Goal: Information Seeking & Learning: Learn about a topic

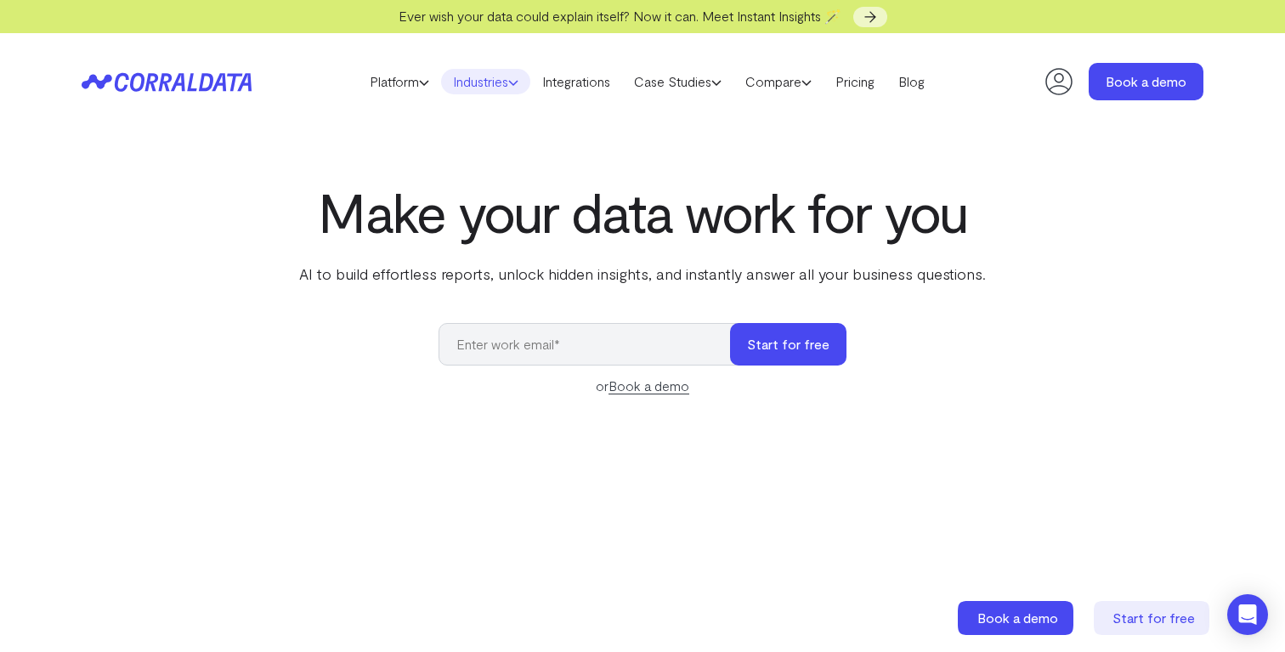
click at [474, 73] on link "Industries" at bounding box center [485, 81] width 89 height 25
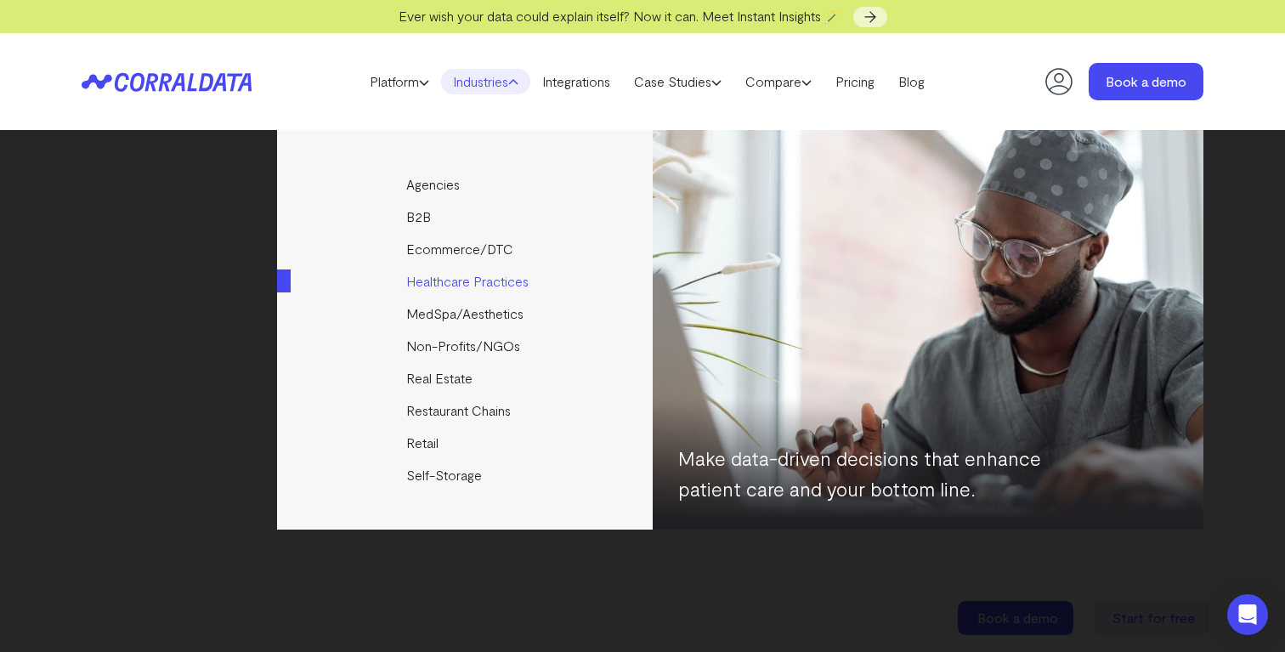
click at [486, 280] on link "Healthcare Practices" at bounding box center [466, 281] width 378 height 32
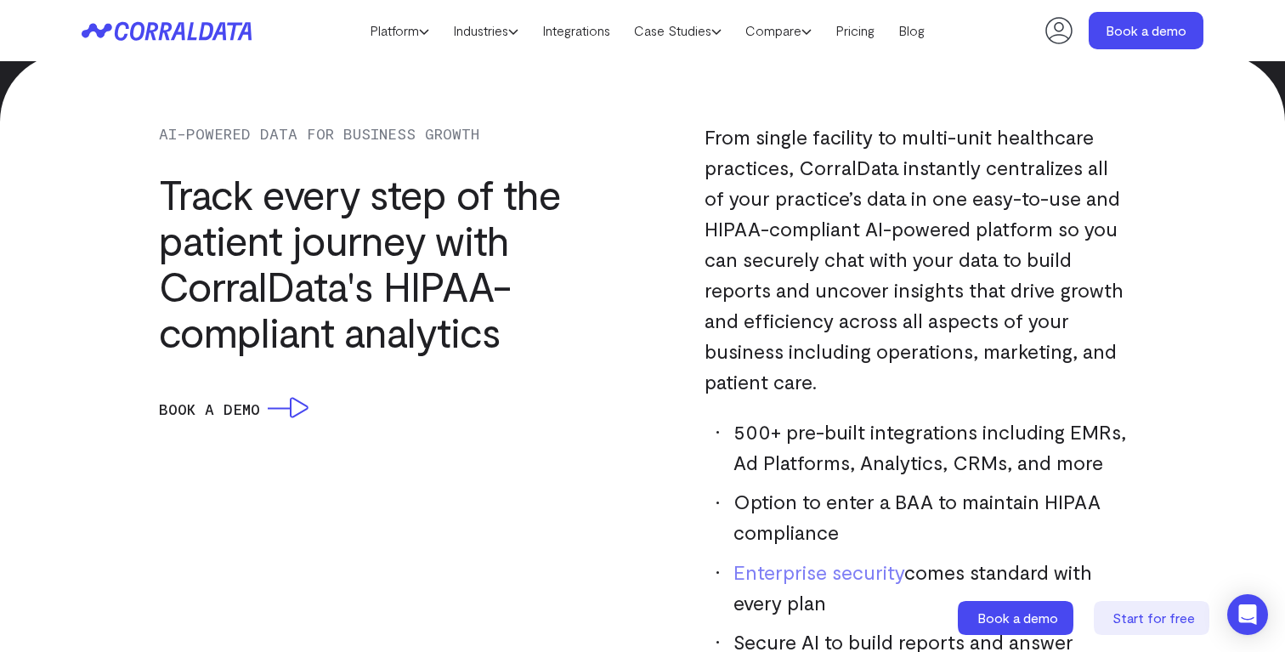
scroll to position [1366, 0]
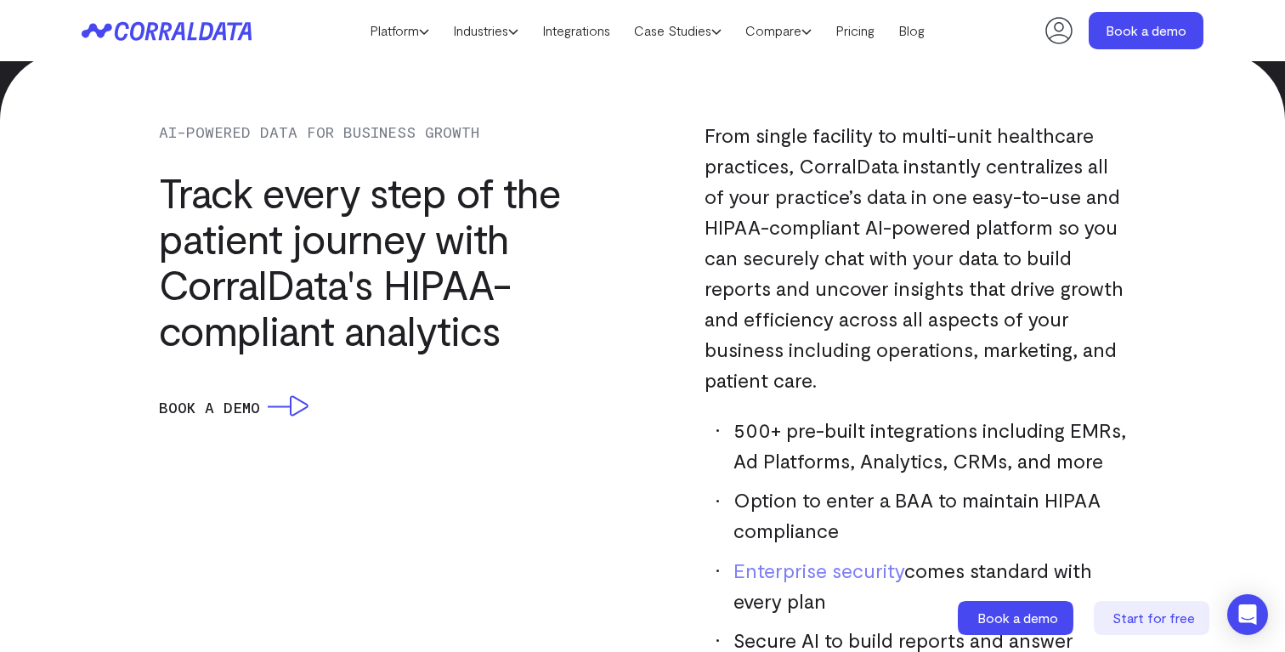
click at [429, 241] on h3 "Track every step of the patient journey with CorralData's HIPAA-compliant analy…" at bounding box center [395, 261] width 473 height 184
click at [425, 241] on h3 "Track every step of the patient journey with CorralData's HIPAA-compliant analy…" at bounding box center [395, 261] width 473 height 184
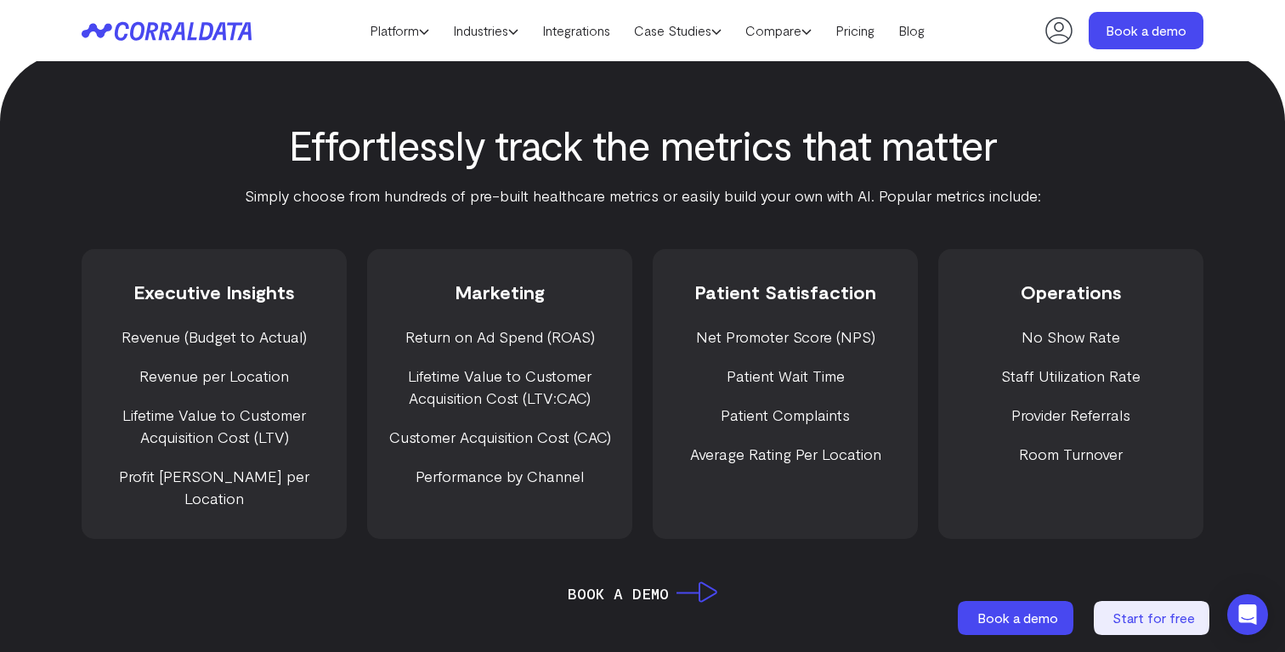
scroll to position [2113, 0]
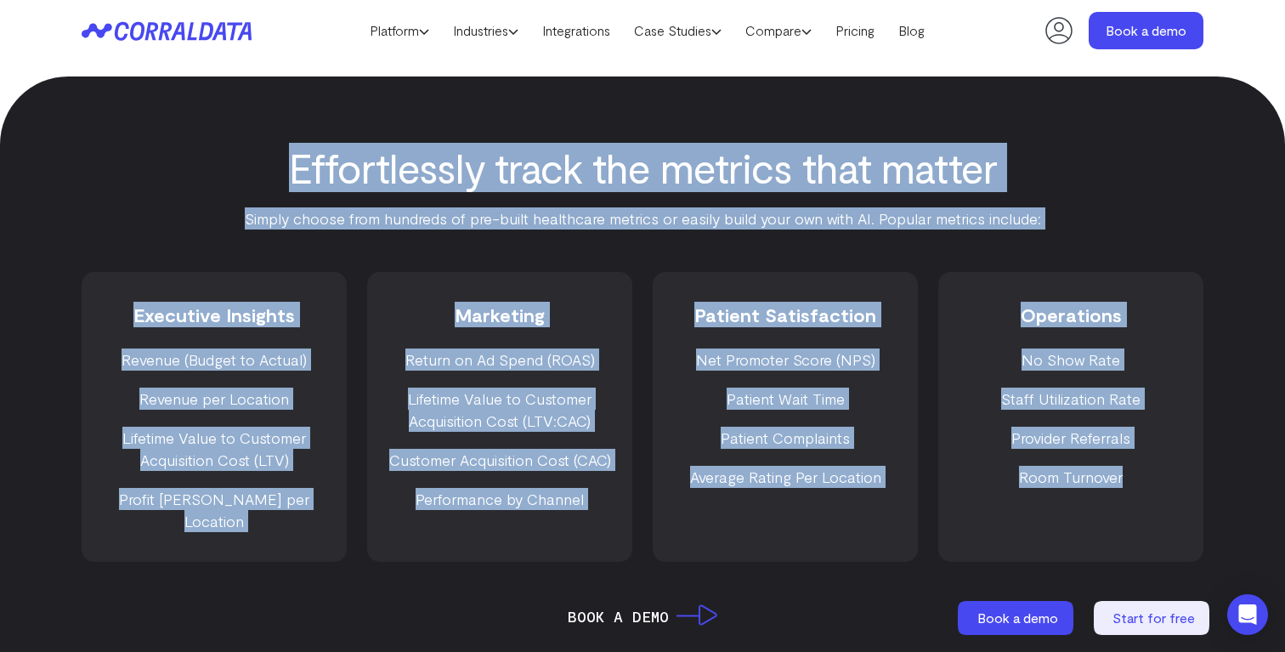
drag, startPoint x: 1146, startPoint y: 485, endPoint x: 210, endPoint y: 164, distance: 989.3
click at [210, 164] on div "Effortlessly track the metrics that matter Simply choose from hundreds of pre-b…" at bounding box center [643, 386] width 1224 height 484
copy div "Effortlessly track the metrics that matter Simply choose from hundreds of pre-b…"
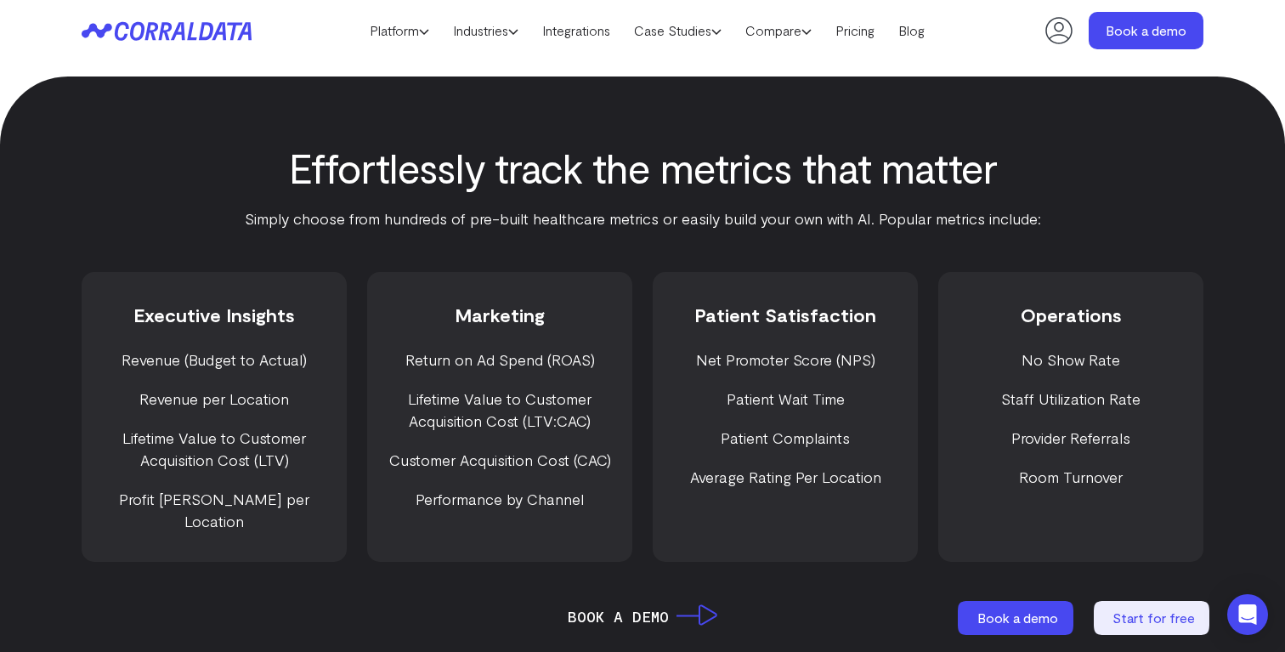
click at [705, 109] on div at bounding box center [642, 110] width 1285 height 68
click at [639, 251] on div "Effortlessly track the metrics that matter Simply choose from hundreds of pre-b…" at bounding box center [643, 386] width 1224 height 484
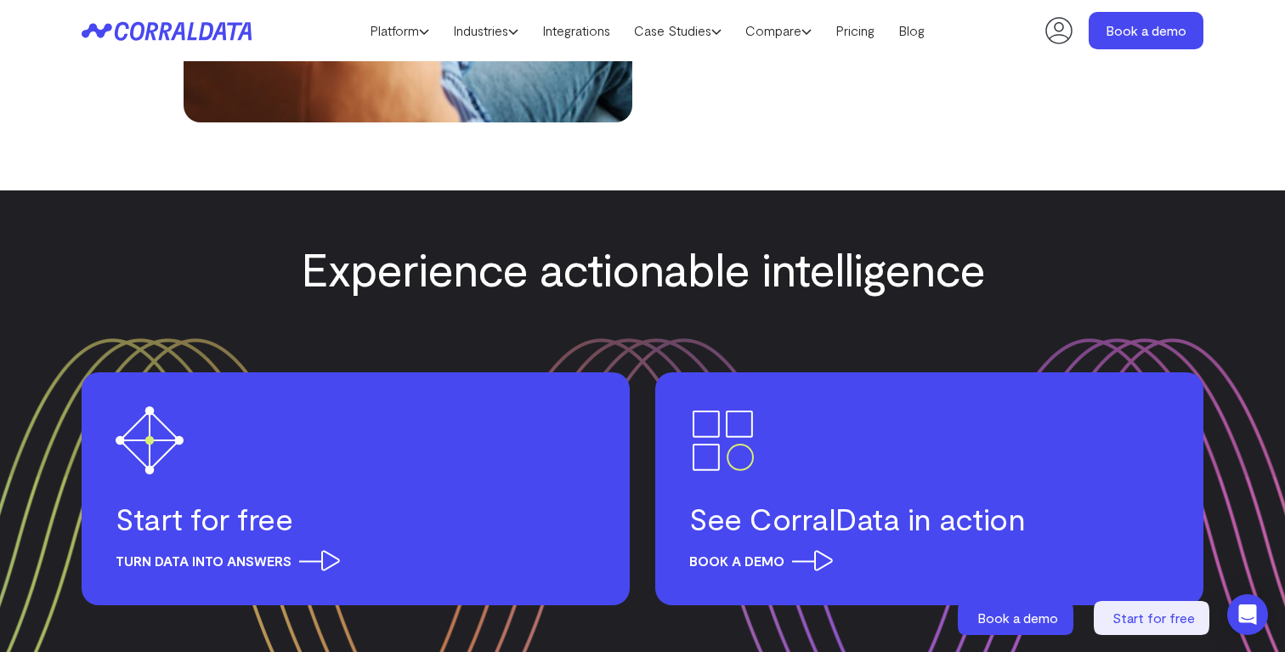
scroll to position [6246, 0]
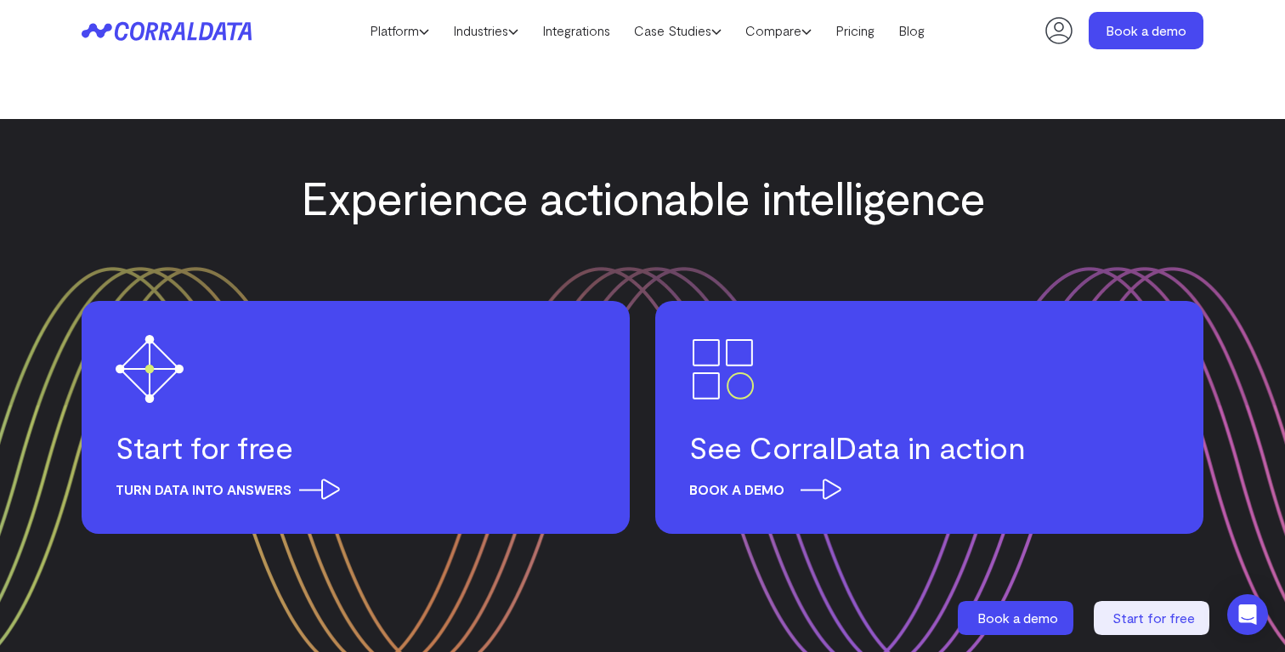
click at [814, 428] on h3 "See CorralData in action" at bounding box center [929, 446] width 480 height 37
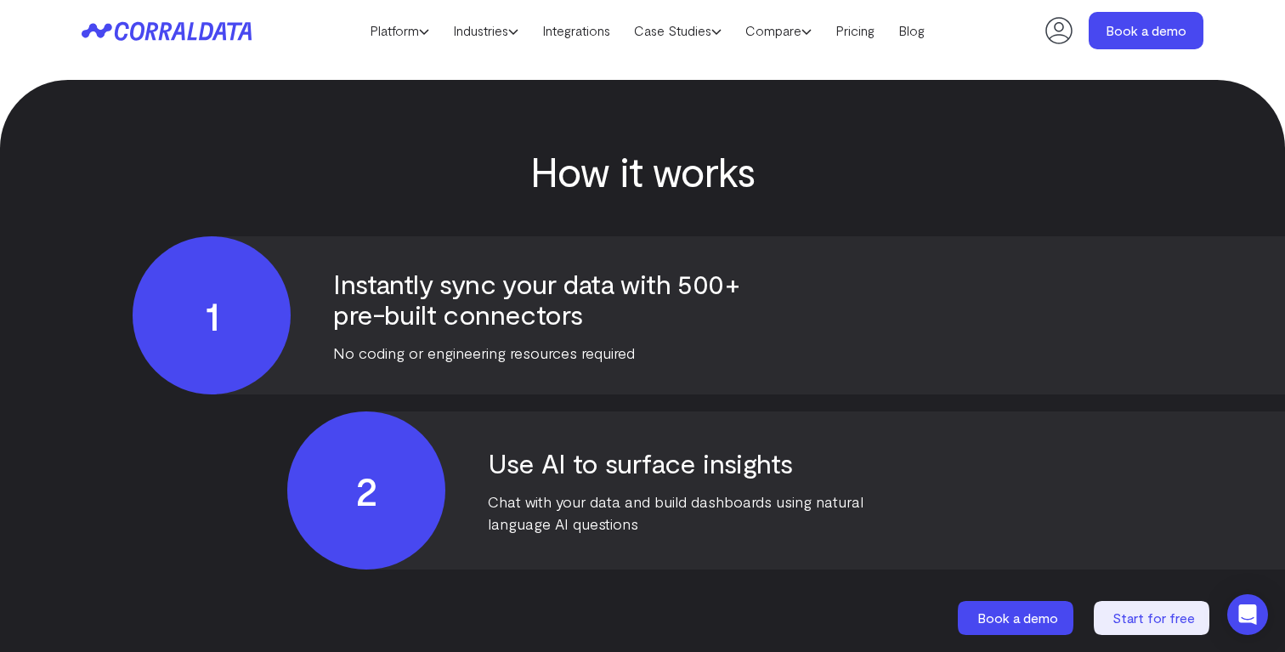
scroll to position [3915, 0]
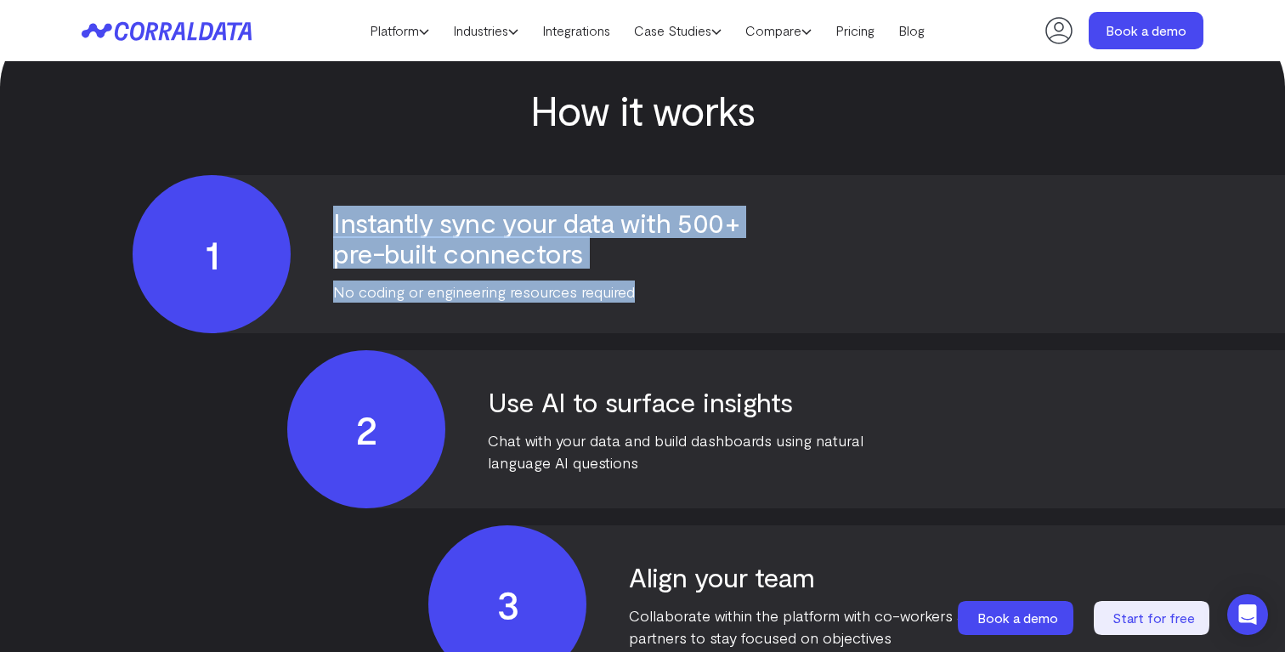
drag, startPoint x: 327, startPoint y: 201, endPoint x: 647, endPoint y: 272, distance: 327.4
click at [647, 273] on div "1 Instantly sync your data with 500+ pre-built connectors No coding or engineer…" at bounding box center [974, 254] width 1683 height 158
copy div "Instantly sync your data with 500+ pre-built connectors No coding or engineerin…"
click at [647, 280] on p "No coding or engineering resources required" at bounding box center [537, 291] width 408 height 22
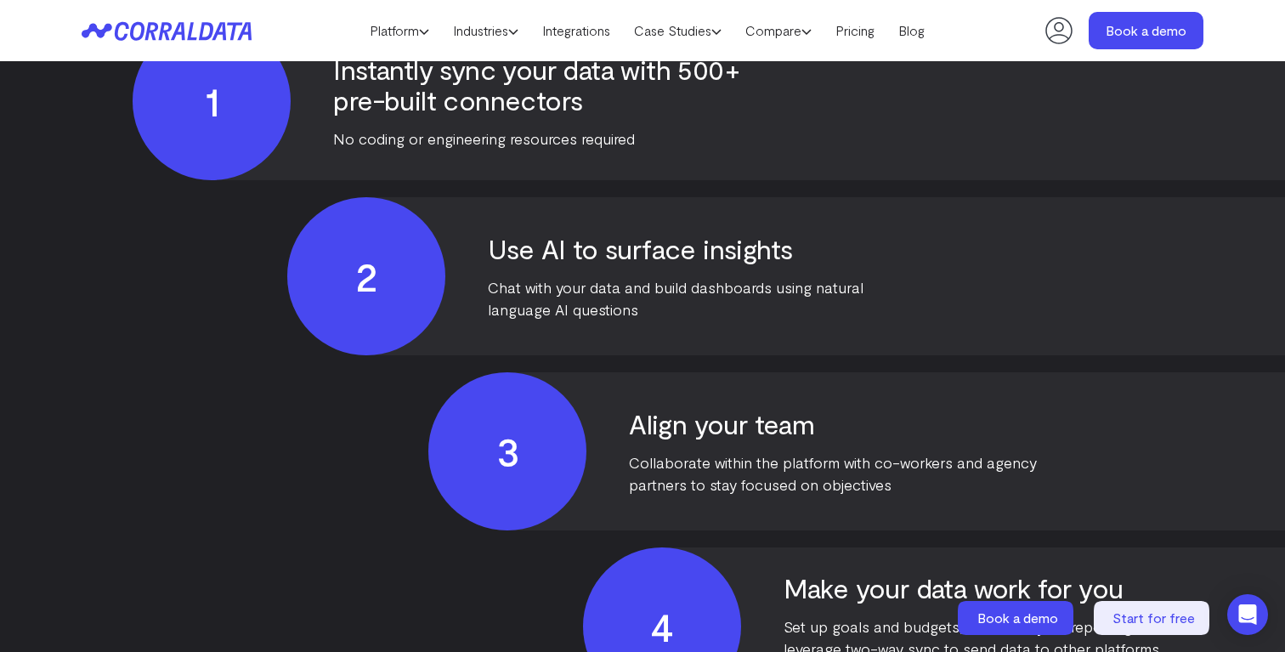
scroll to position [4075, 0]
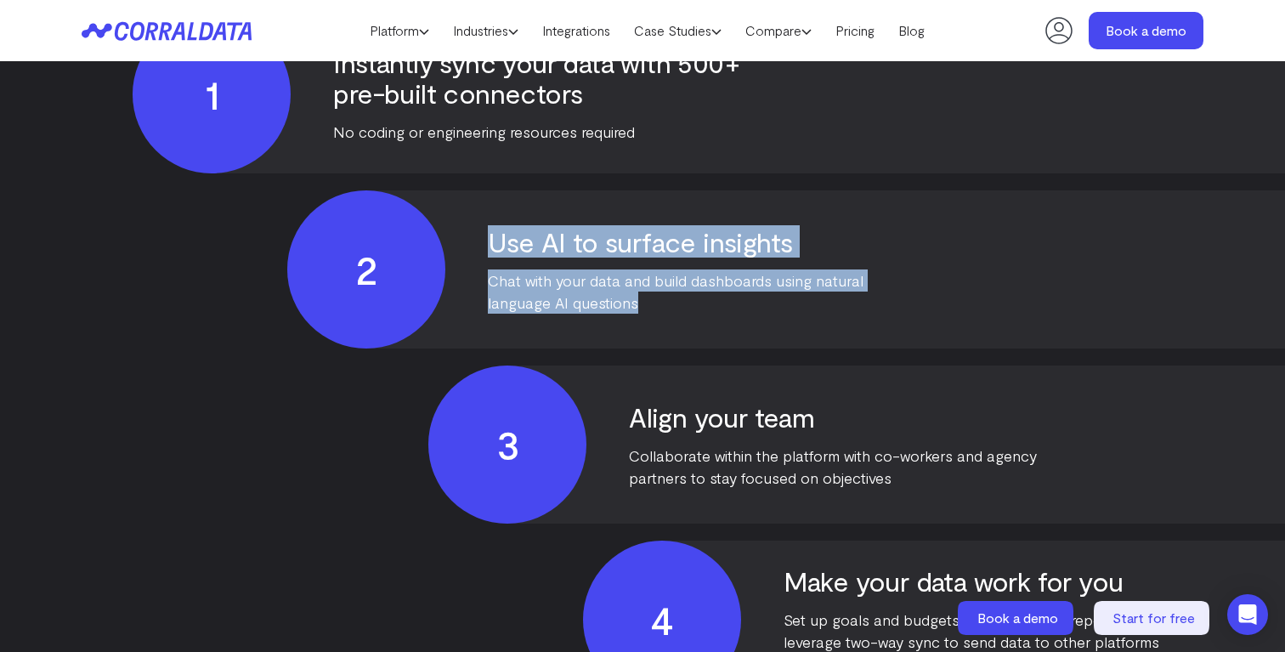
drag, startPoint x: 645, startPoint y: 284, endPoint x: 474, endPoint y: 218, distance: 182.9
click at [474, 218] on div "2 Use AI to surface insights Chat with your data and build dashboards using nat…" at bounding box center [1128, 269] width 1683 height 158
copy div "Use AI to surface insights Chat with your data and build dashboards using natur…"
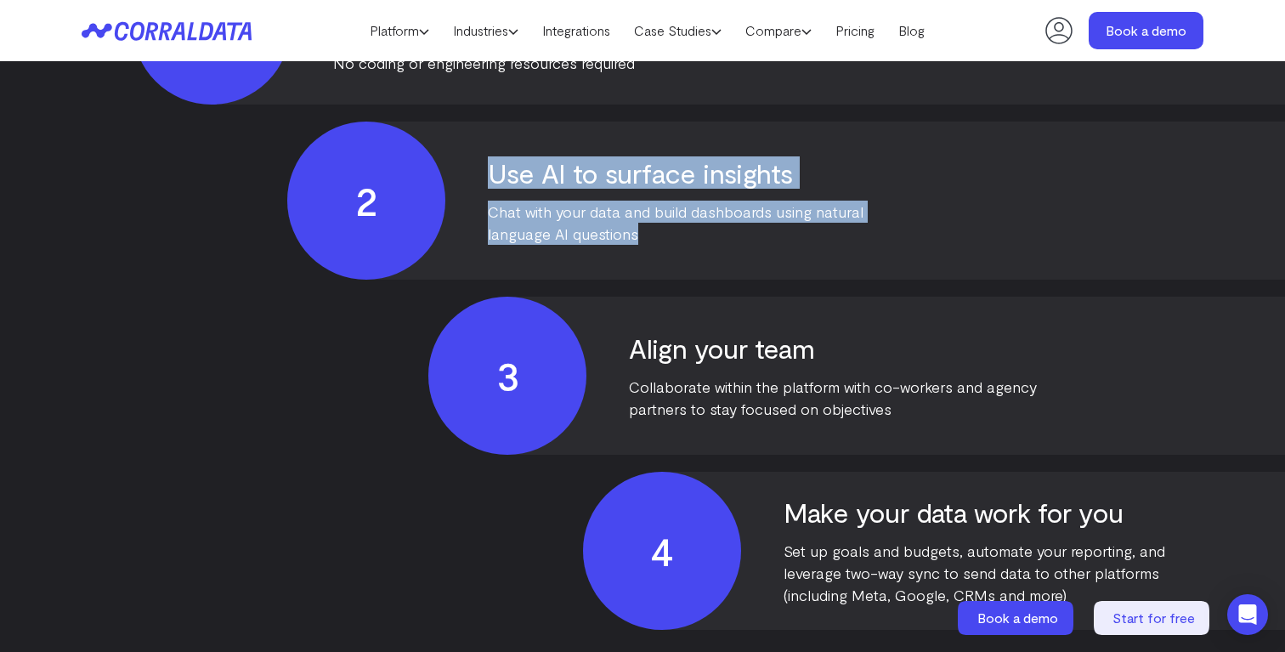
scroll to position [4172, 0]
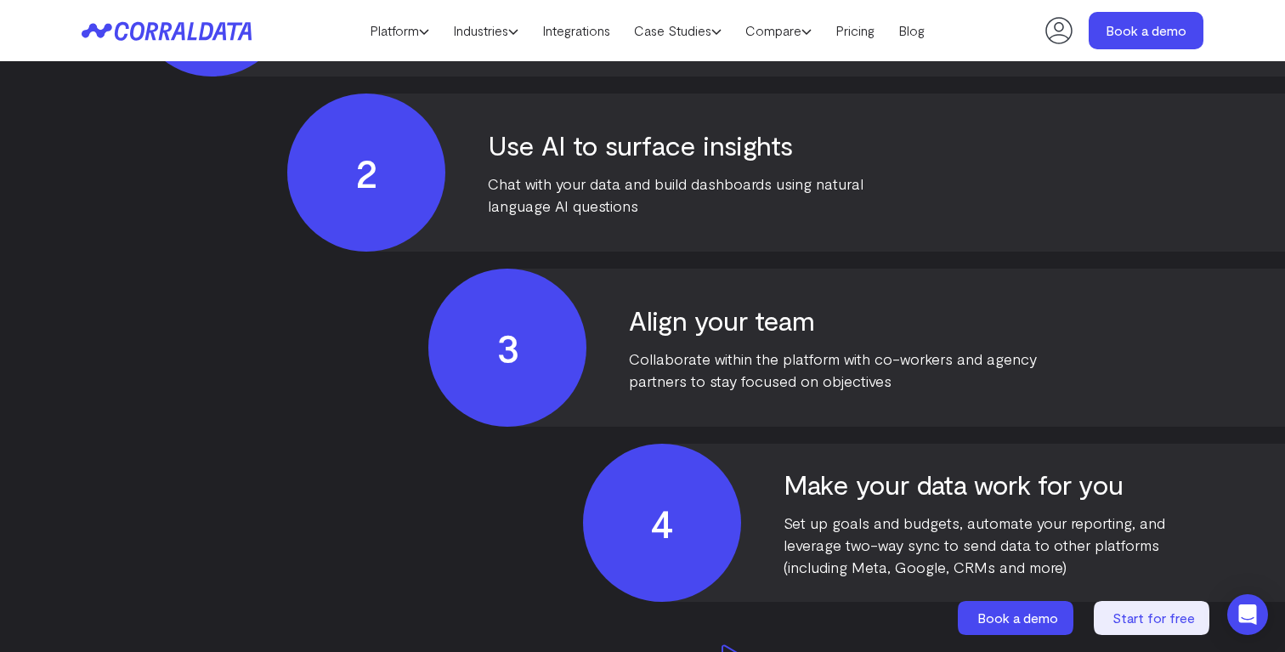
click at [1113, 337] on div "3 Align your team Collaborate within the platform with co-workers and agency pa…" at bounding box center [1269, 348] width 1683 height 158
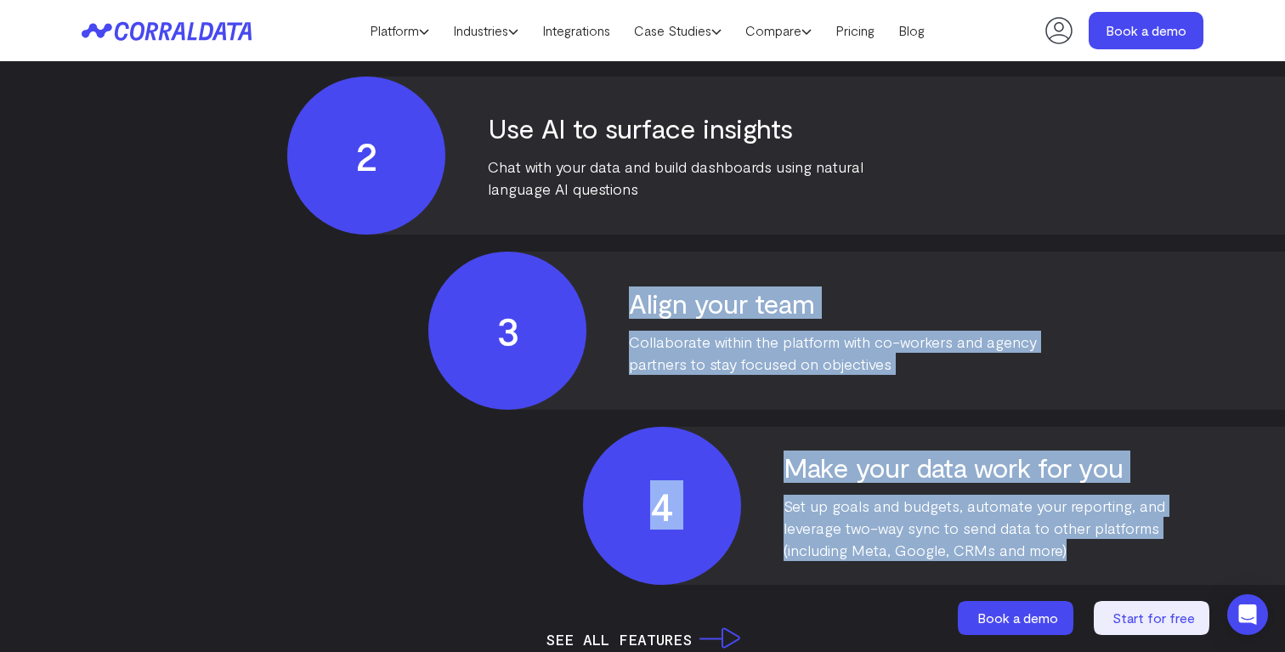
drag, startPoint x: 1090, startPoint y: 531, endPoint x: 630, endPoint y: 286, distance: 521.6
click at [630, 286] on div "1 Instantly sync your data with 500+ pre-built connectors No coding or engineer…" at bounding box center [643, 242] width 1122 height 683
copy div "Align your team Collaborate within the platform with co-workers and agency part…"
click at [711, 342] on p "Collaborate within the platform with co-workers and agency partners to stay foc…" at bounding box center [833, 353] width 408 height 44
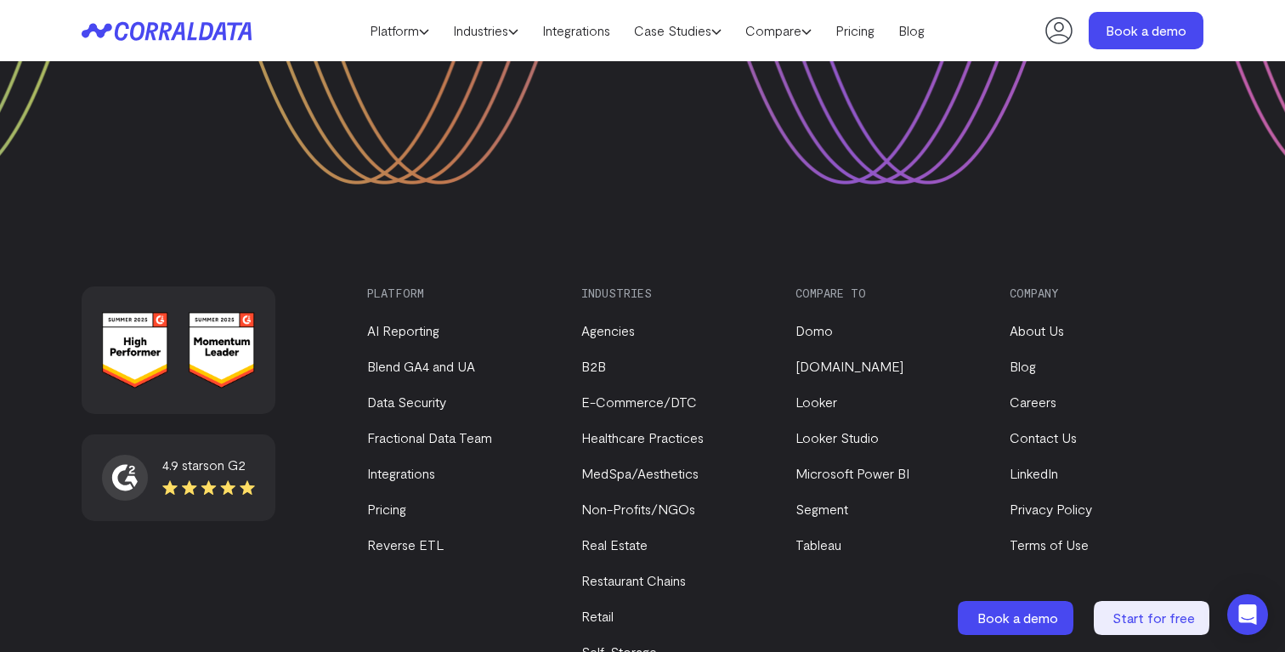
scroll to position [6807, 0]
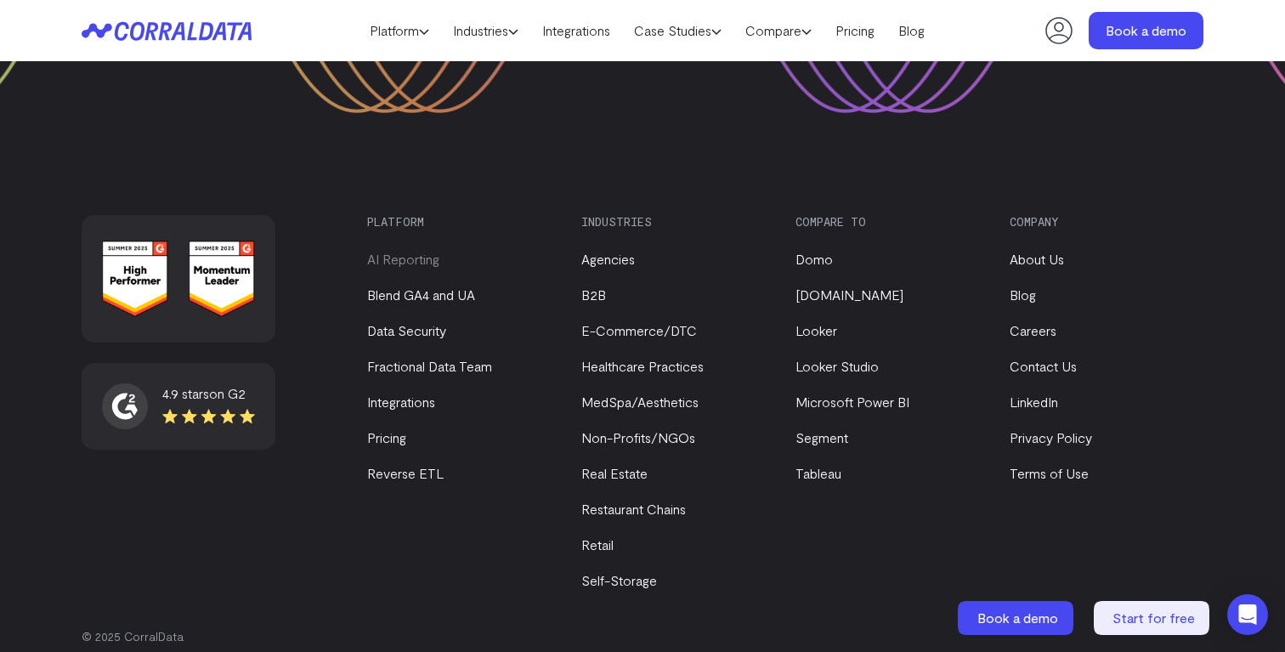
click at [426, 251] on link "AI Reporting" at bounding box center [403, 259] width 72 height 16
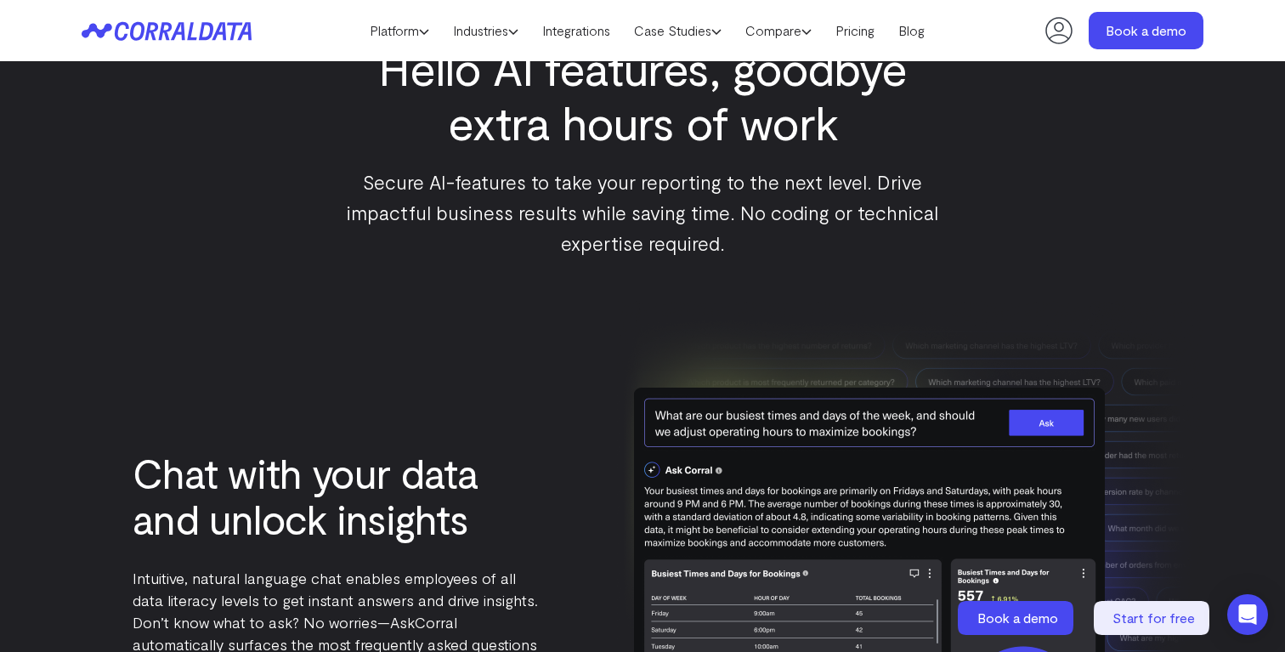
scroll to position [1948, 0]
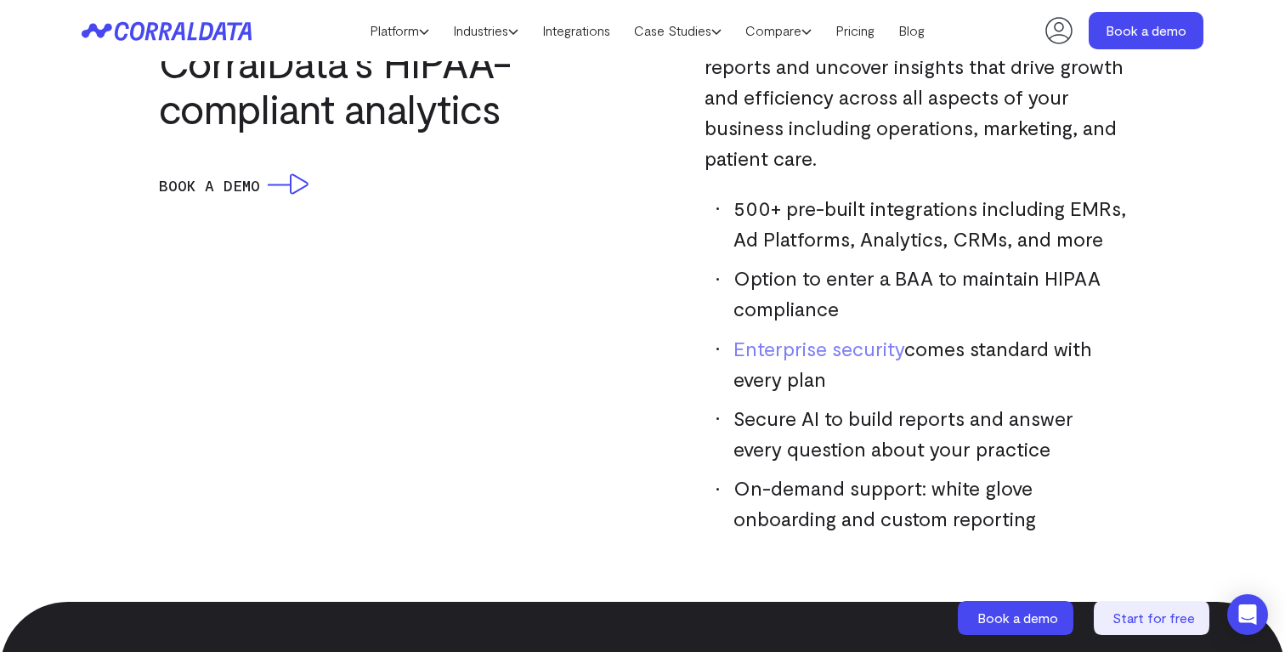
scroll to position [1601, 0]
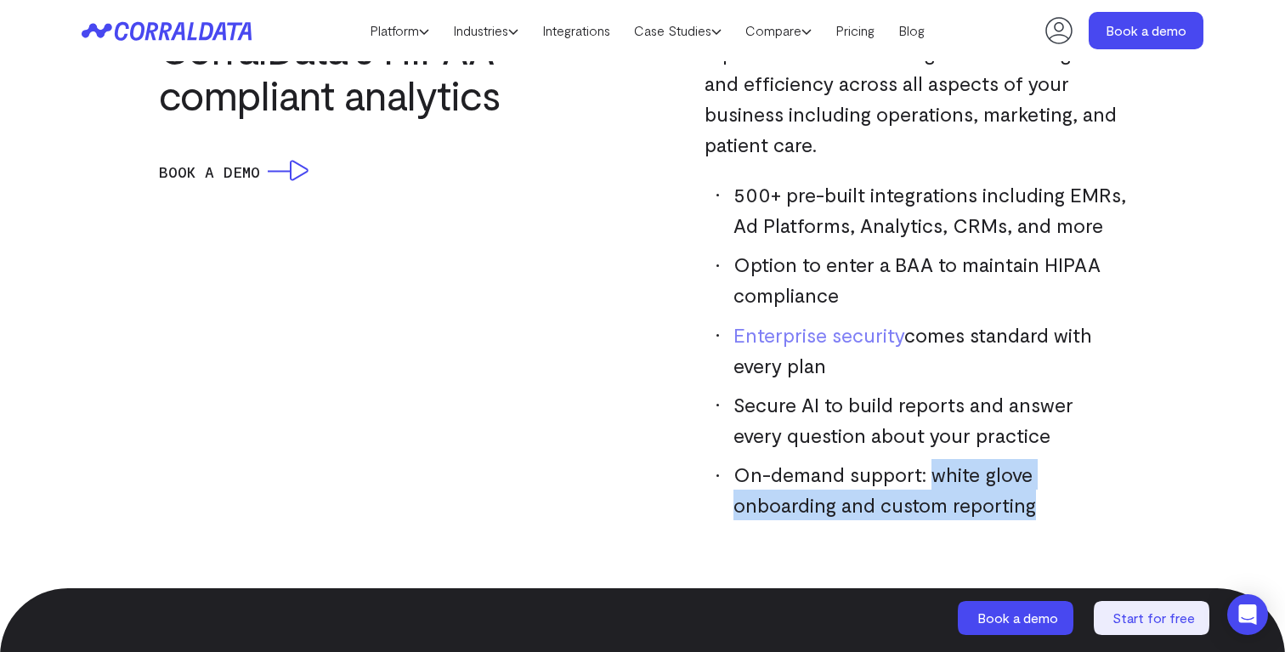
drag, startPoint x: 1042, startPoint y: 510, endPoint x: 928, endPoint y: 474, distance: 119.3
click at [928, 474] on li "On-demand support: white glove onboarding and custom reporting" at bounding box center [921, 489] width 410 height 61
copy span "white glove onboarding and custom reporting"
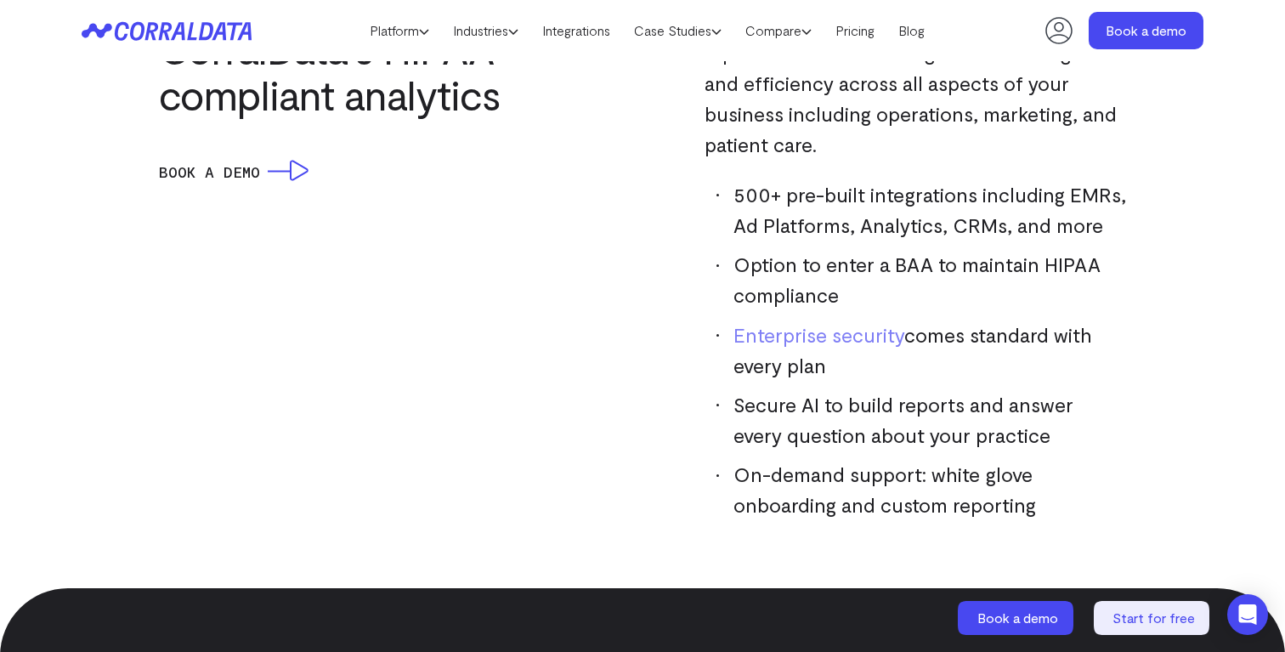
click at [889, 477] on span "On-demand support: white glove onboarding and custom reporting" at bounding box center [884, 489] width 303 height 54
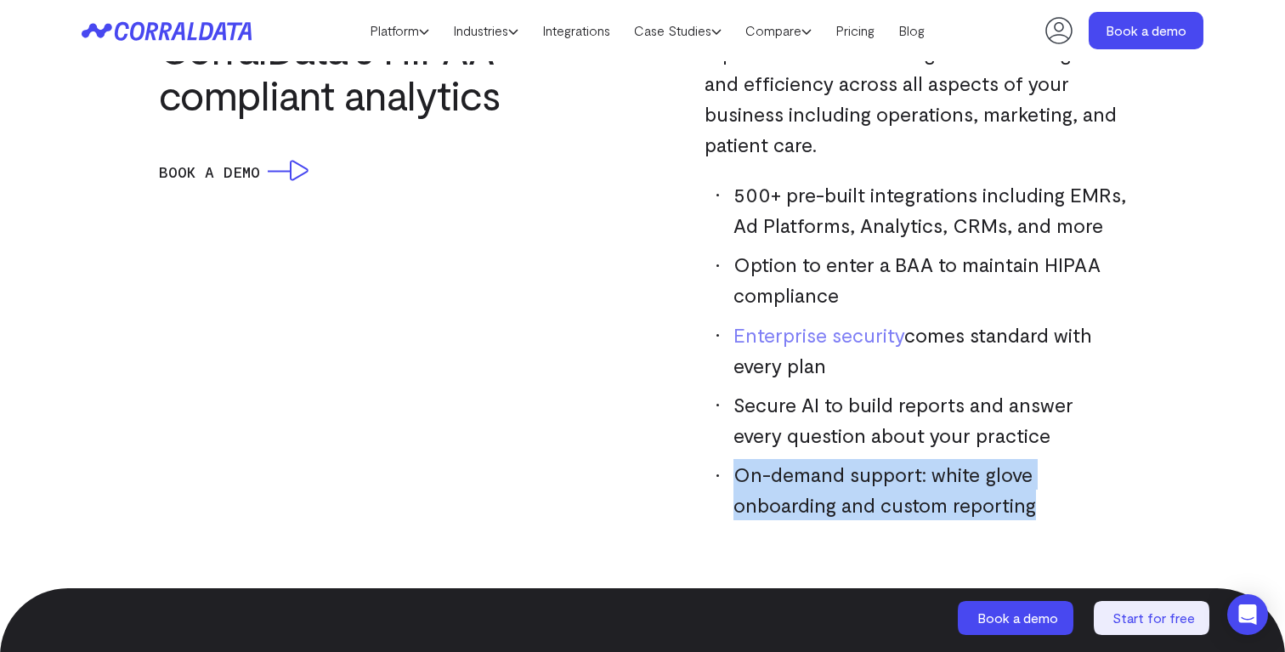
click at [889, 477] on span "On-demand support: white glove onboarding and custom reporting" at bounding box center [884, 489] width 303 height 54
copy body "On-demand support: white glove onboarding and custom reporting Book a Demo"
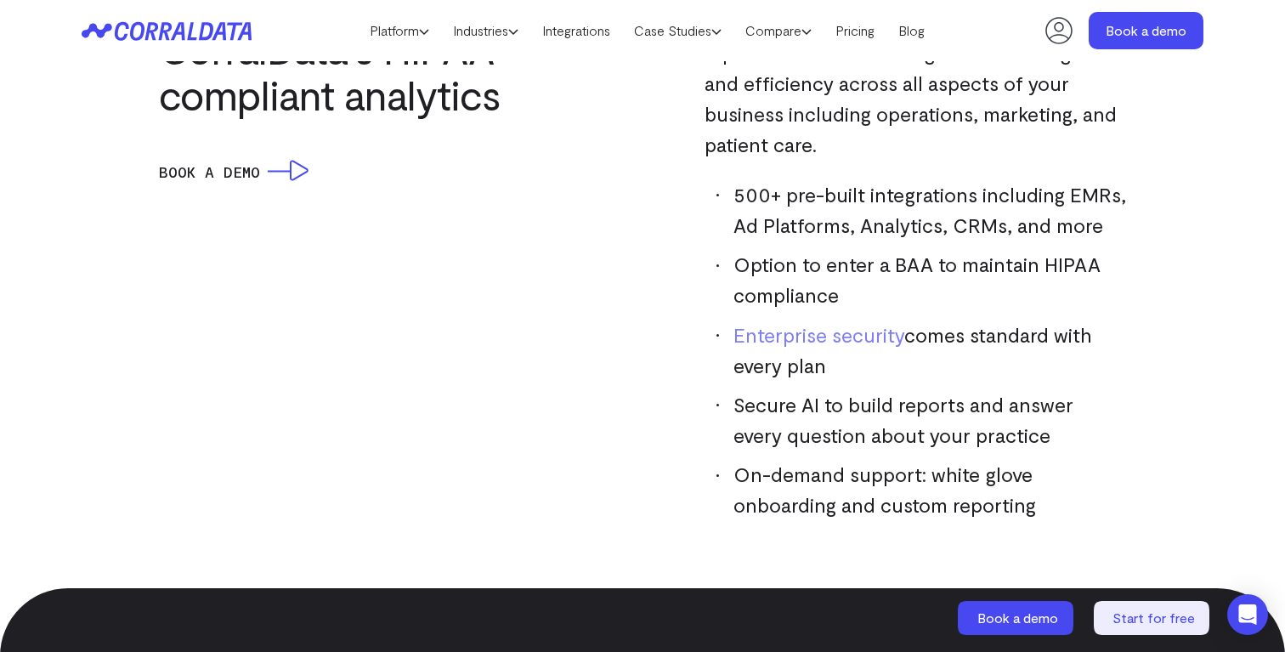
click at [911, 368] on li "Enterprise security comes standard with every plan" at bounding box center [921, 350] width 410 height 61
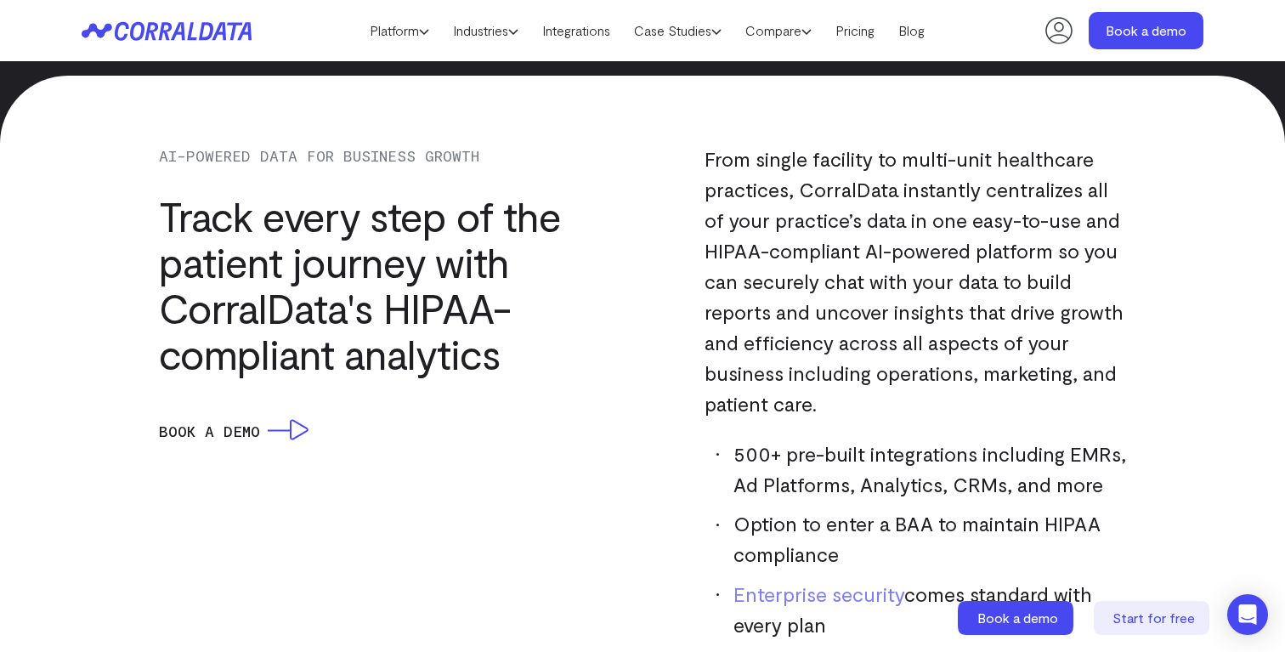
scroll to position [1345, 0]
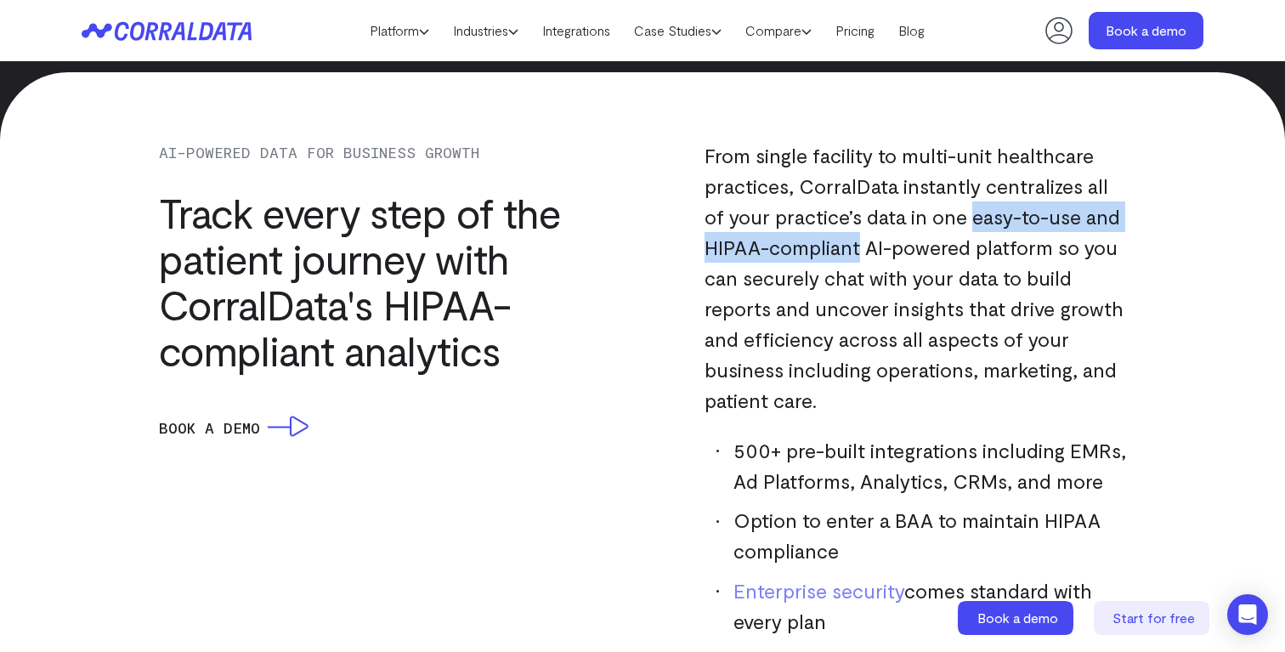
drag, startPoint x: 944, startPoint y: 218, endPoint x: 857, endPoint y: 256, distance: 95.2
click at [857, 256] on span "From single facility to multi-unit healthcare practices, CorralData instantly c…" at bounding box center [914, 278] width 419 height 269
copy span "easy-to-use and HIPAA-compliant"
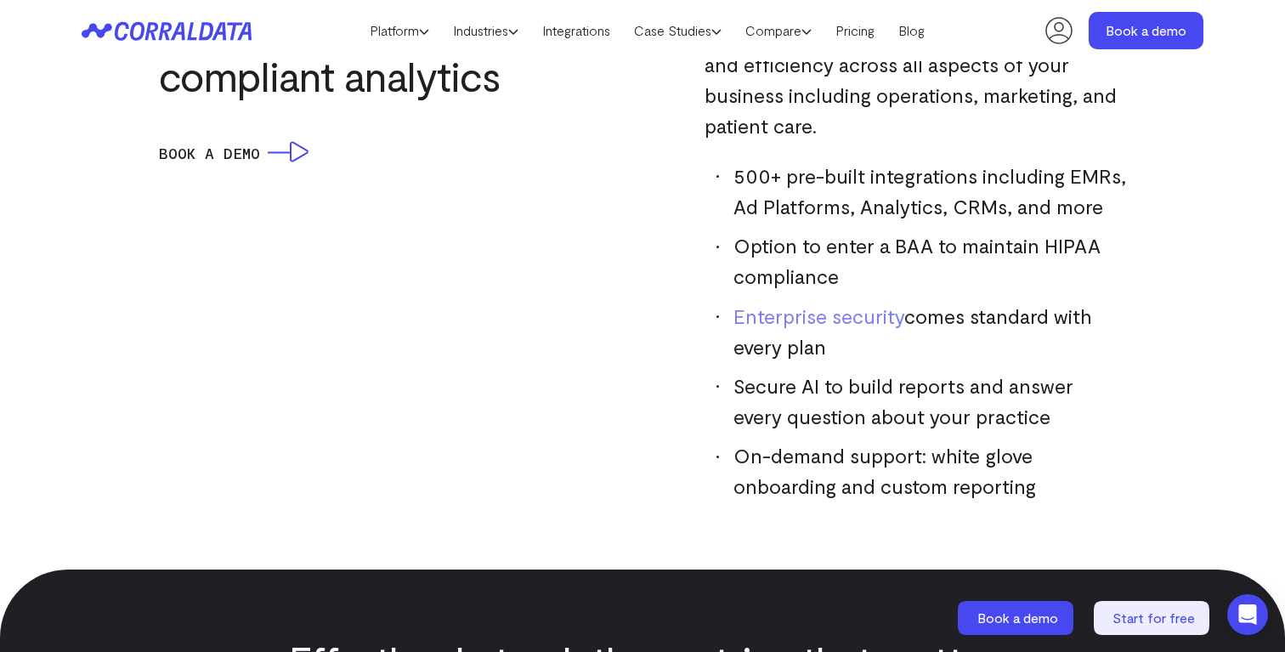
scroll to position [1627, 0]
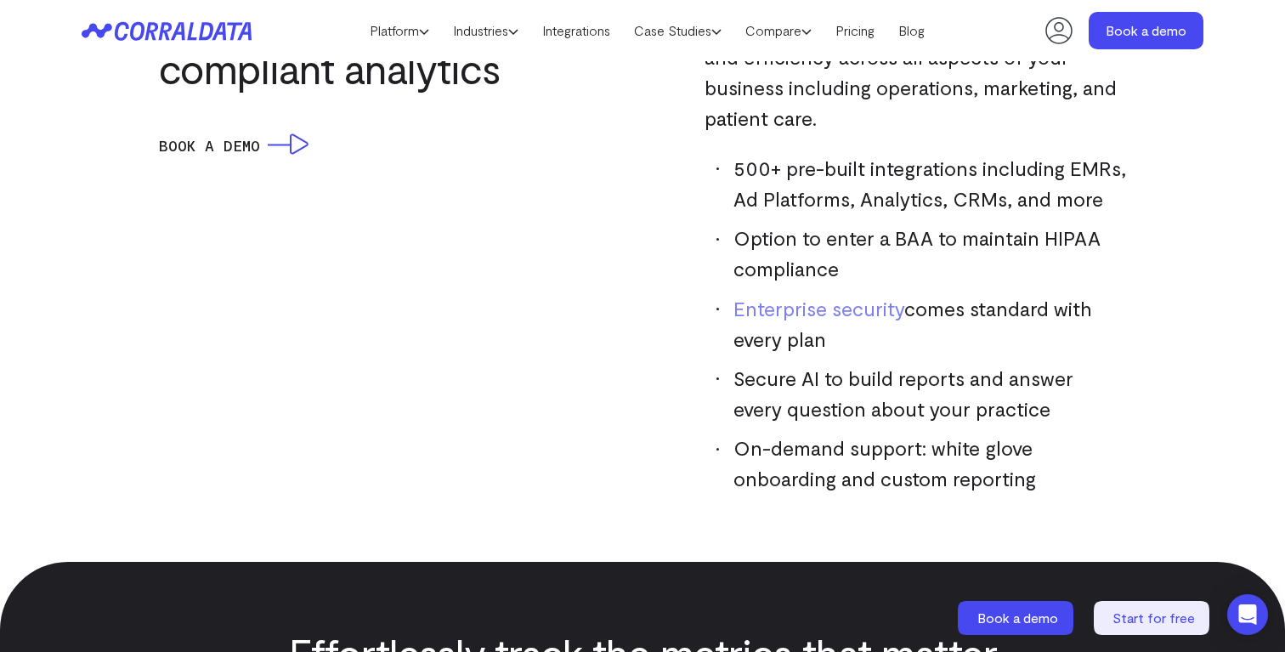
click at [939, 309] on span "comes standard with every plan" at bounding box center [912, 324] width 359 height 54
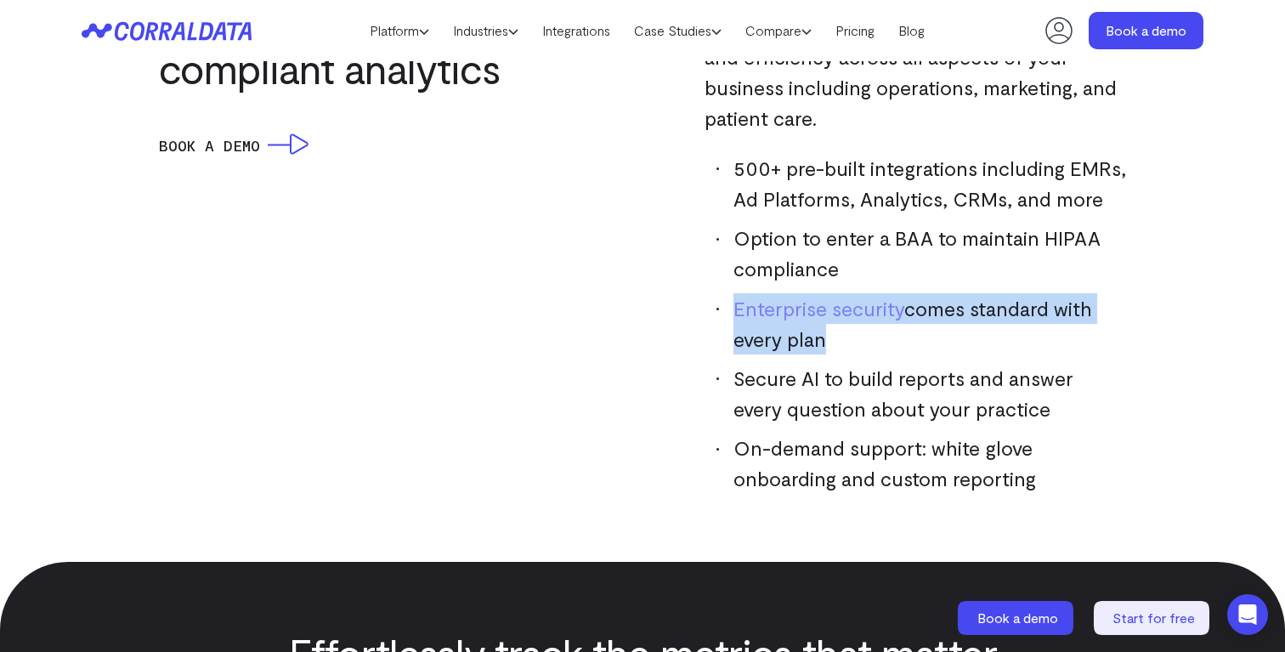
click at [939, 309] on span "comes standard with every plan" at bounding box center [912, 324] width 359 height 54
copy ul "Enterprise security comes standard with every plan"
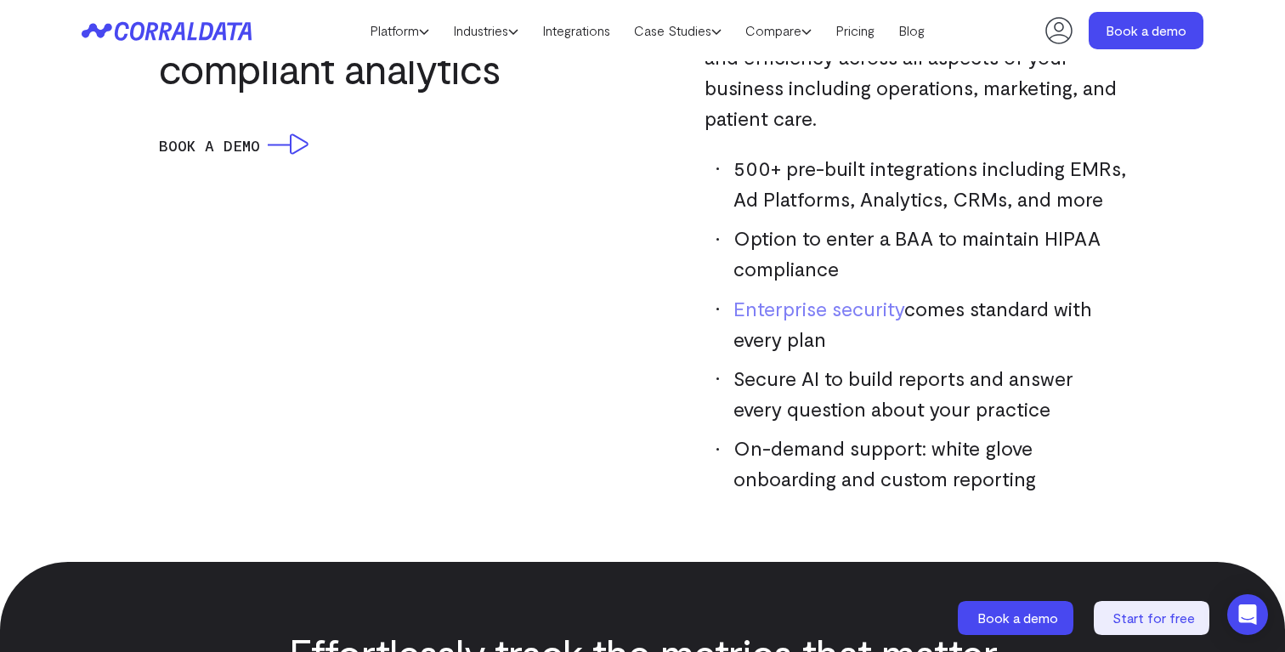
click at [875, 399] on span "Secure AI to build reports and answer every question about your practice" at bounding box center [903, 393] width 340 height 54
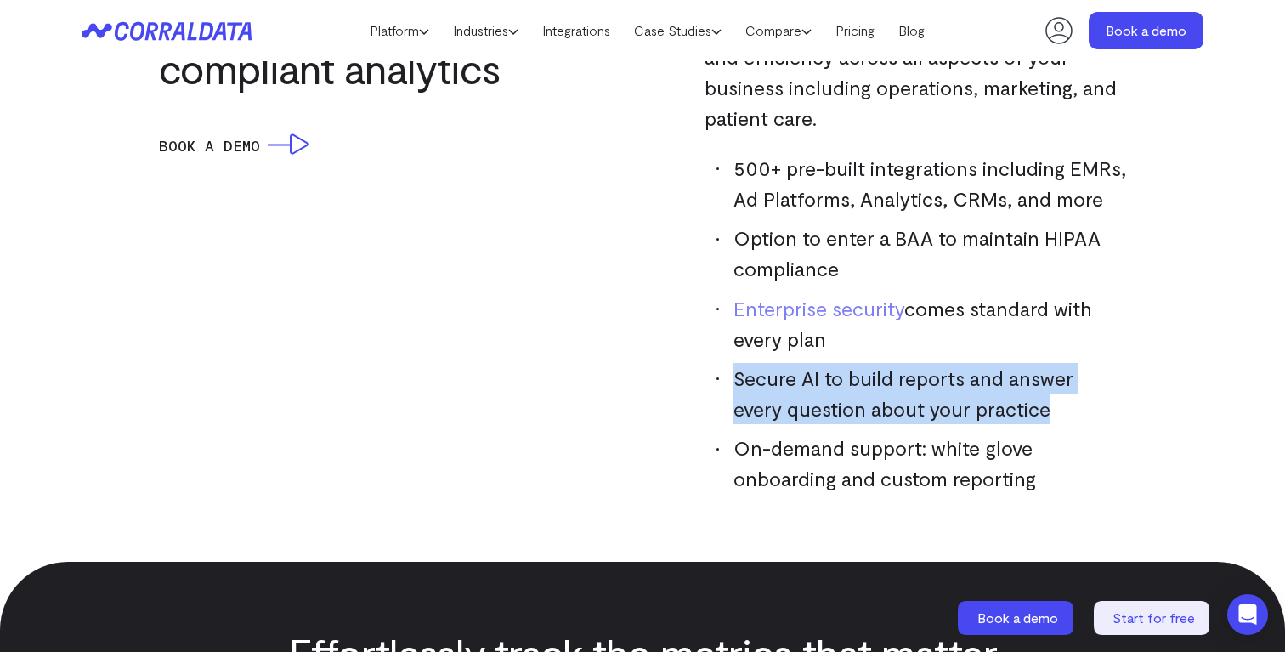
click at [875, 399] on span "Secure AI to build reports and answer every question about your practice" at bounding box center [903, 393] width 340 height 54
copy ul "Secure AI to build reports and answer every question about your practice"
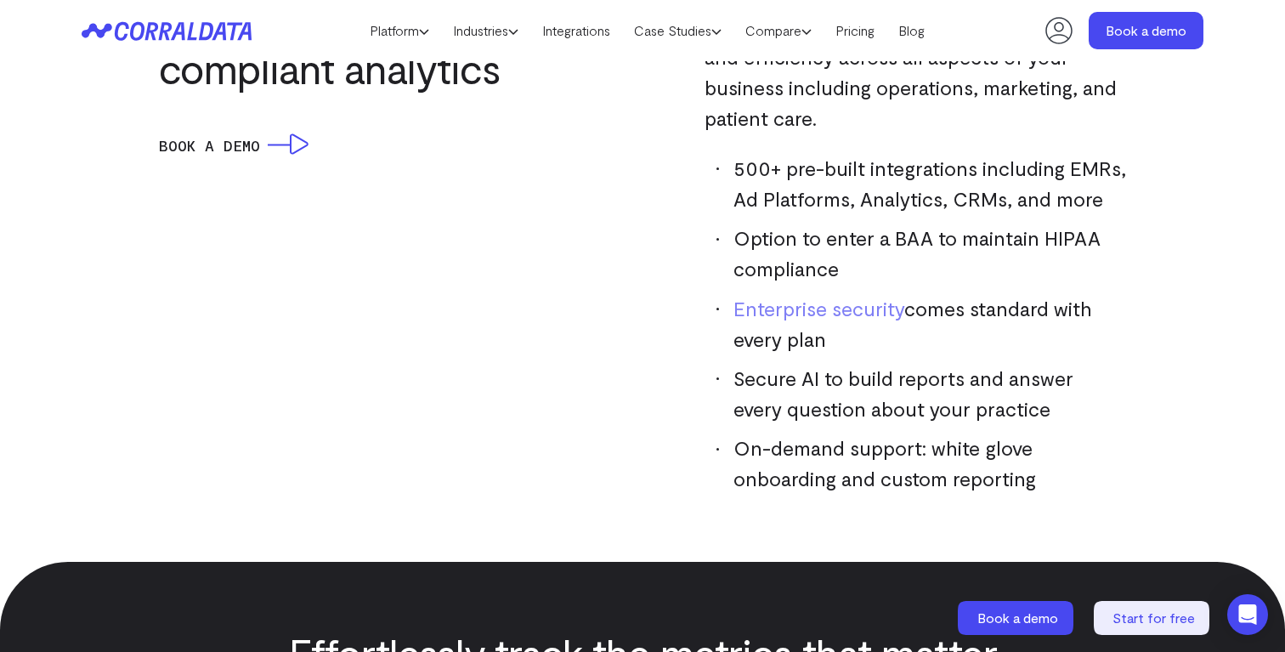
click at [703, 235] on div "From single facility to multi-unit healthcare practices, CorralData instantly c…" at bounding box center [890, 176] width 473 height 636
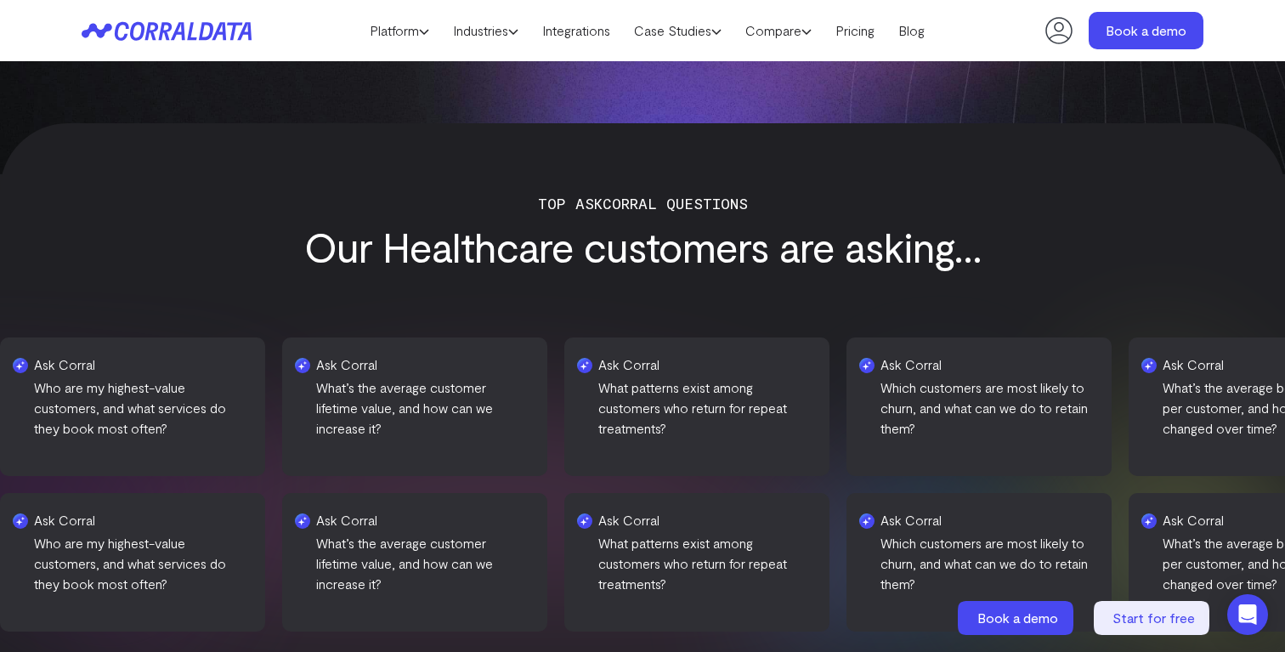
scroll to position [0, 0]
